Goal: Navigation & Orientation: Find specific page/section

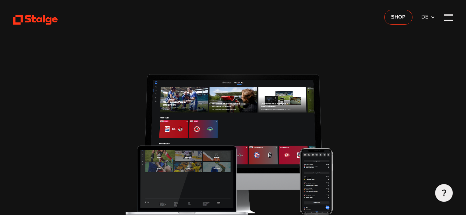
type input "0.8"
click at [43, 19] on icon at bounding box center [35, 19] width 45 height 11
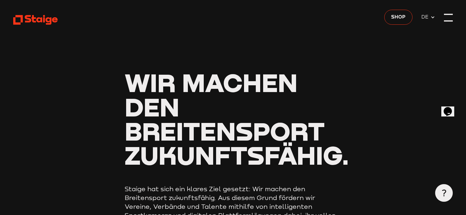
click at [450, 15] on div at bounding box center [448, 17] width 9 height 9
